Goal: Transaction & Acquisition: Subscribe to service/newsletter

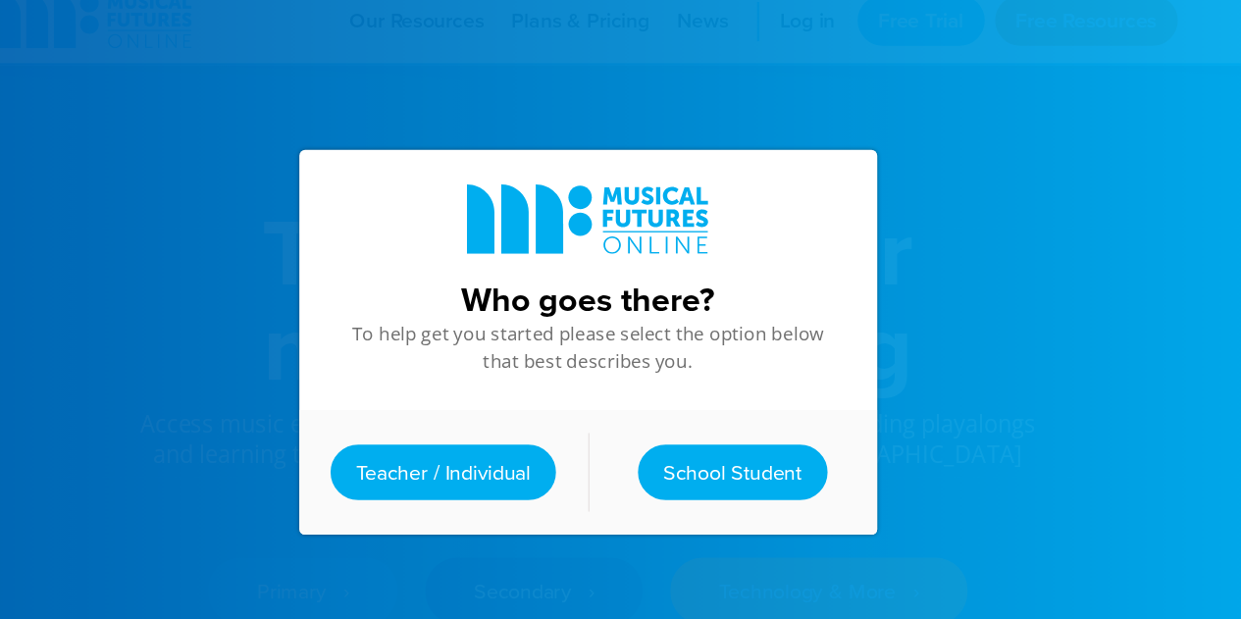
click at [519, 424] on link "Teacher / Individual" at bounding box center [497, 419] width 191 height 47
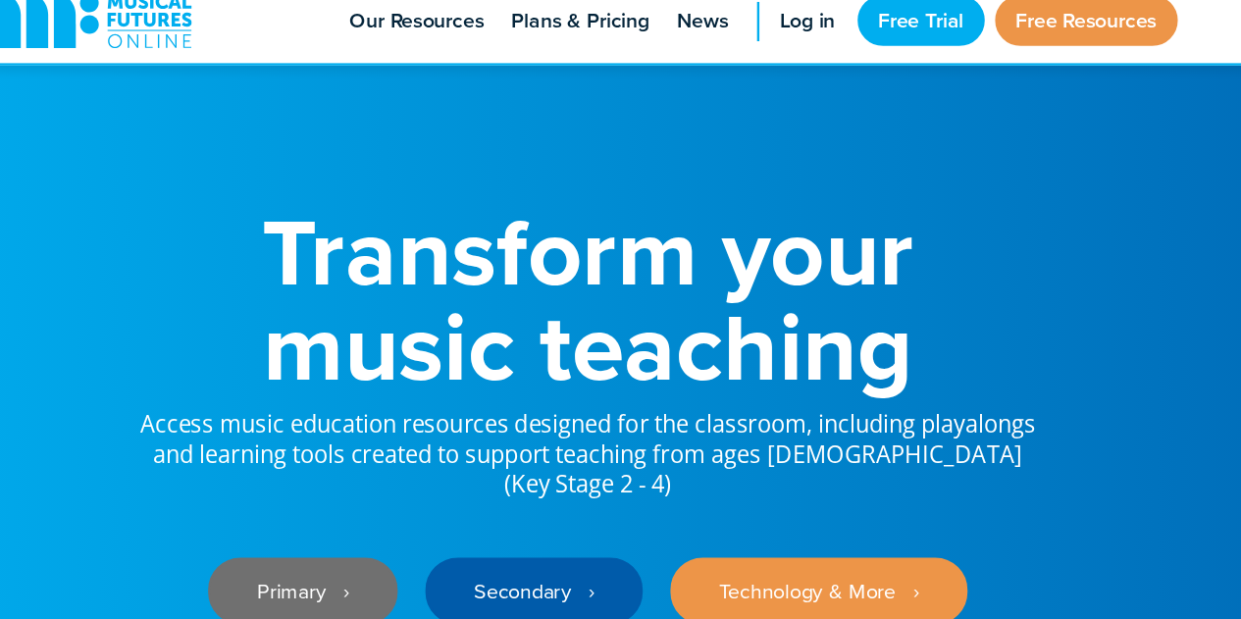
click at [414, 499] on link "Primary ‎‏‏‎ ‎ ›" at bounding box center [378, 521] width 161 height 57
